Goal: Navigation & Orientation: Find specific page/section

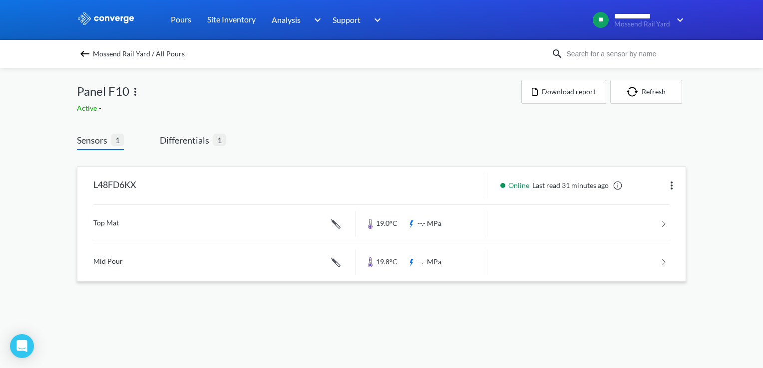
click at [128, 226] on link at bounding box center [381, 224] width 576 height 38
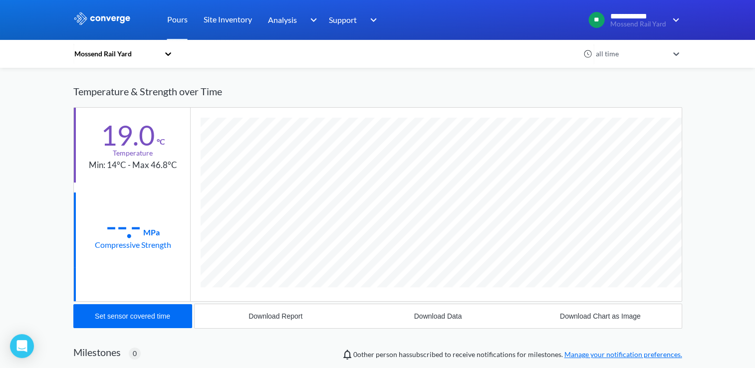
scroll to position [530, 609]
click at [127, 240] on div "Compressive Strength" at bounding box center [133, 245] width 76 height 12
click at [173, 60] on div at bounding box center [168, 53] width 10 height 23
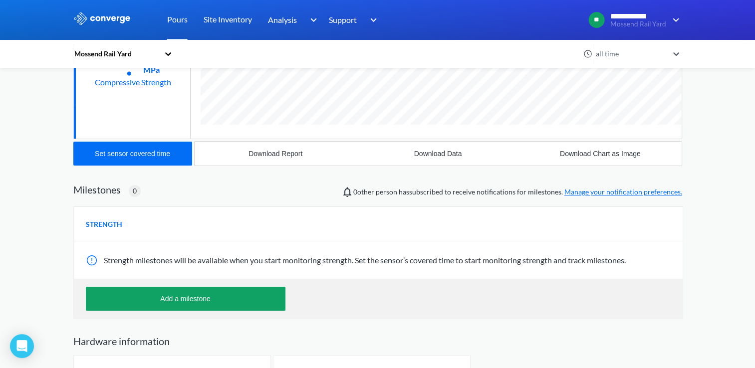
scroll to position [200, 0]
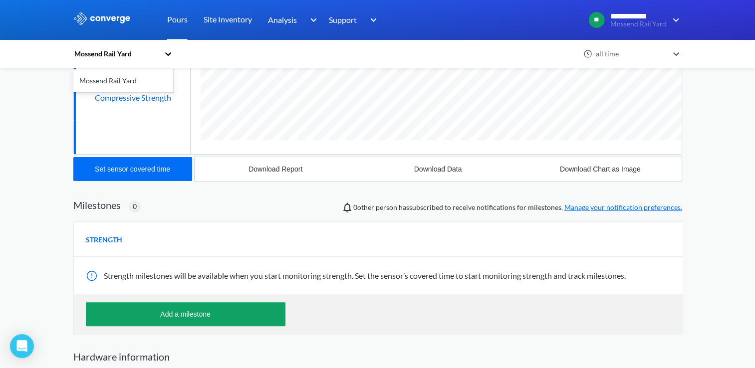
click at [173, 57] on icon at bounding box center [168, 54] width 10 height 10
click at [180, 25] on link "Pours" at bounding box center [177, 20] width 20 height 40
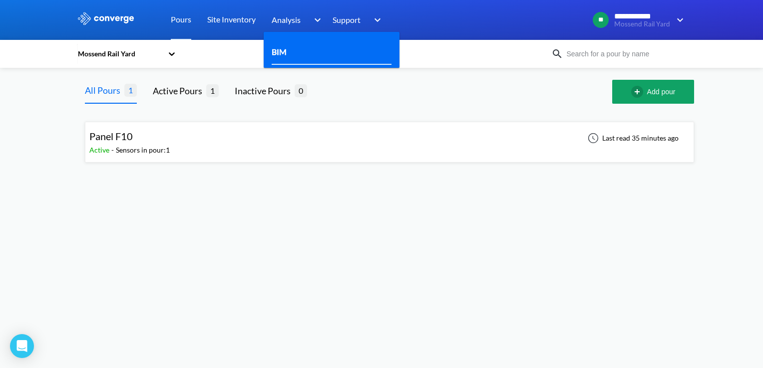
click at [284, 51] on link "BIM" at bounding box center [279, 51] width 15 height 12
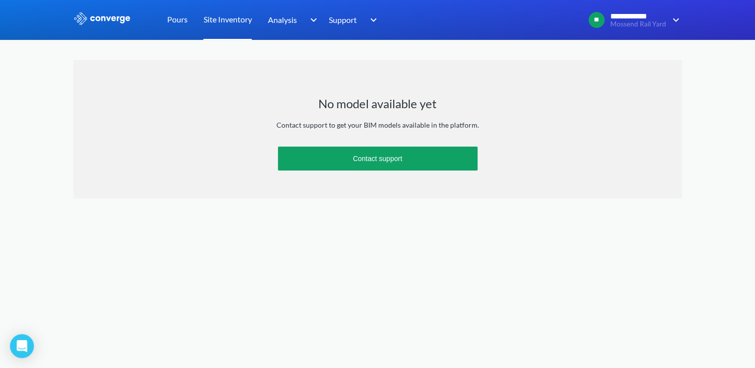
click at [242, 17] on link "Site Inventory" at bounding box center [228, 20] width 48 height 40
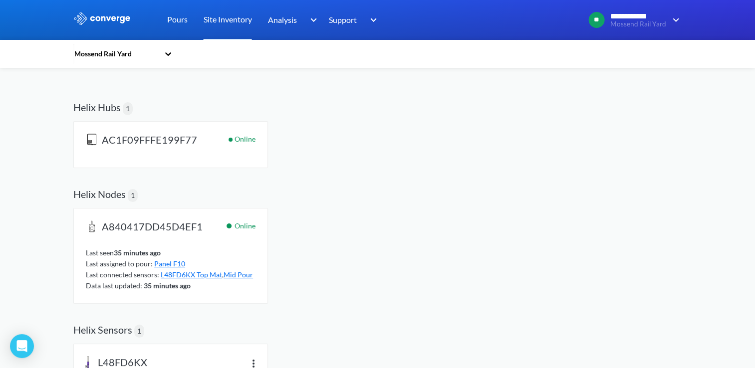
scroll to position [109, 0]
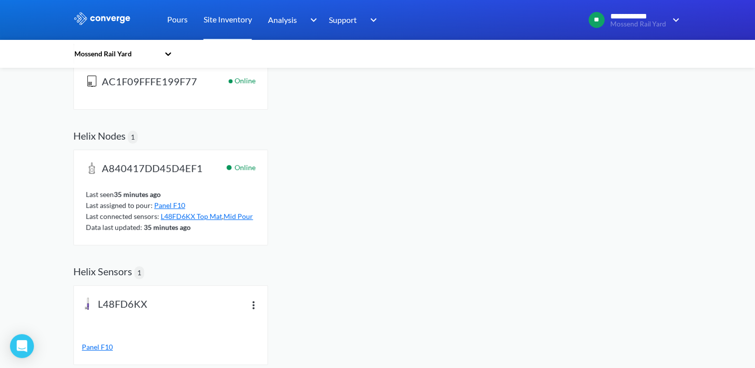
click at [172, 207] on span "Panel F10" at bounding box center [169, 205] width 31 height 8
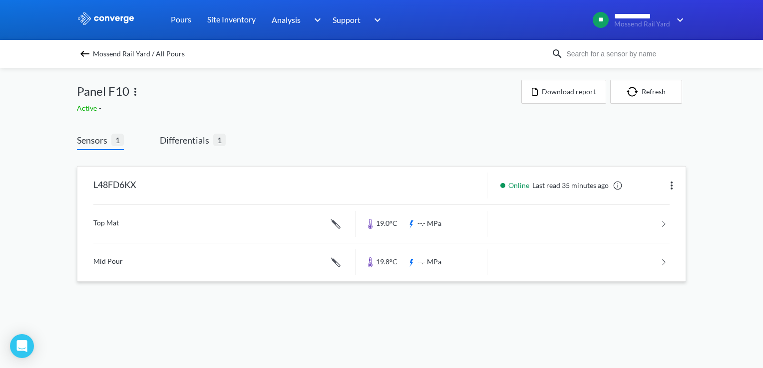
click at [673, 186] on img at bounding box center [671, 186] width 12 height 12
